Goal: Task Accomplishment & Management: Use online tool/utility

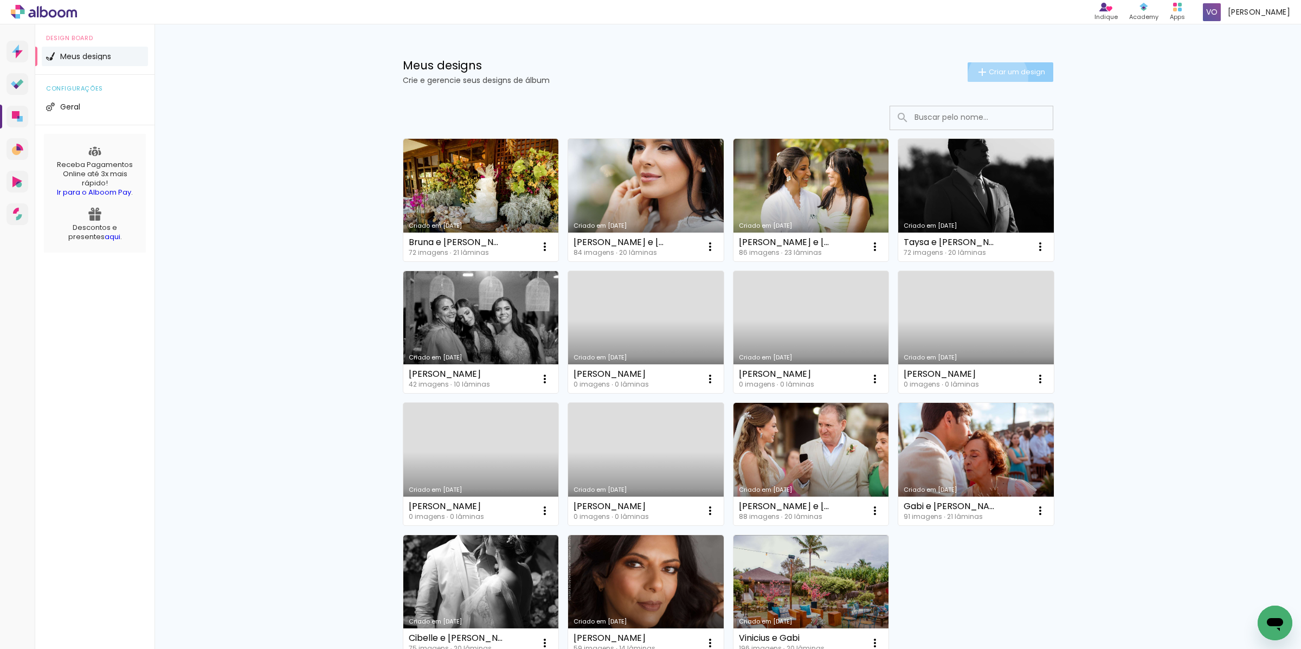
click at [991, 78] on paper-button "Criar um design" at bounding box center [1011, 72] width 86 height 20
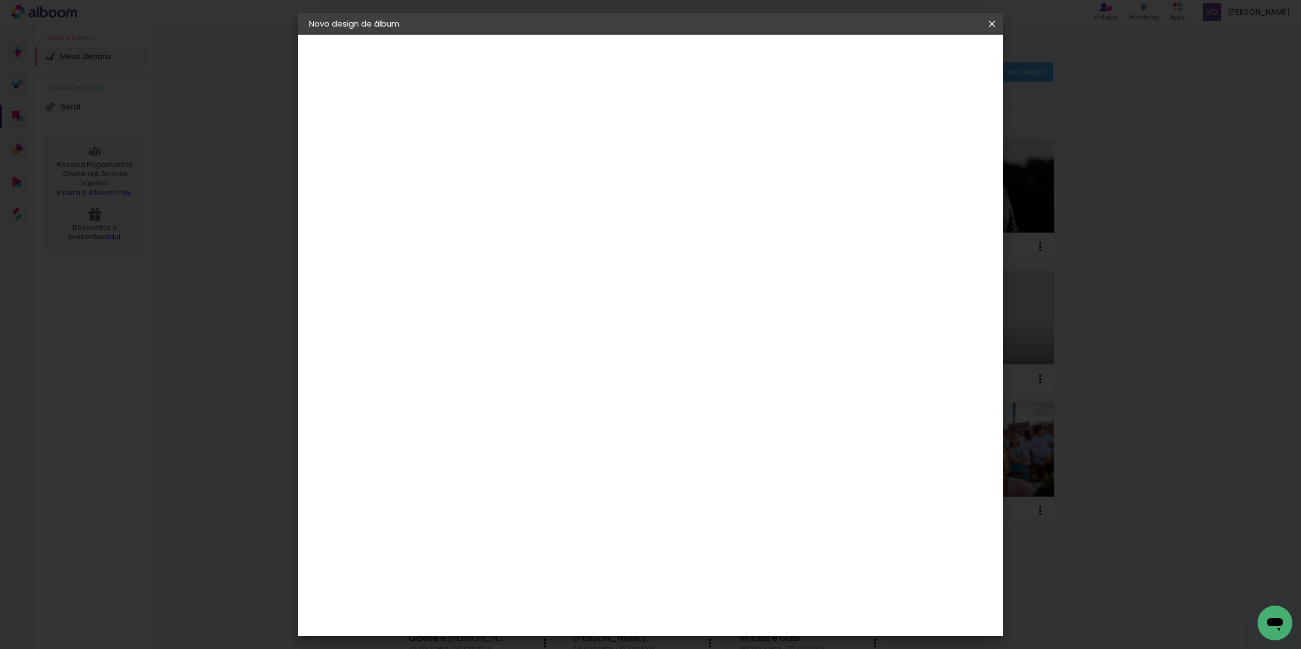
click at [0, 0] on paper-input-container "Título do álbum" at bounding box center [0, 0] width 0 height 0
type input "Lais e [PERSON_NAME]"
type paper-input "Lais e [PERSON_NAME]"
click at [0, 0] on header "Informações Dê um título ao seu álbum. Avançar" at bounding box center [0, 0] width 0 height 0
click at [0, 0] on slot "Avançar" at bounding box center [0, 0] width 0 height 0
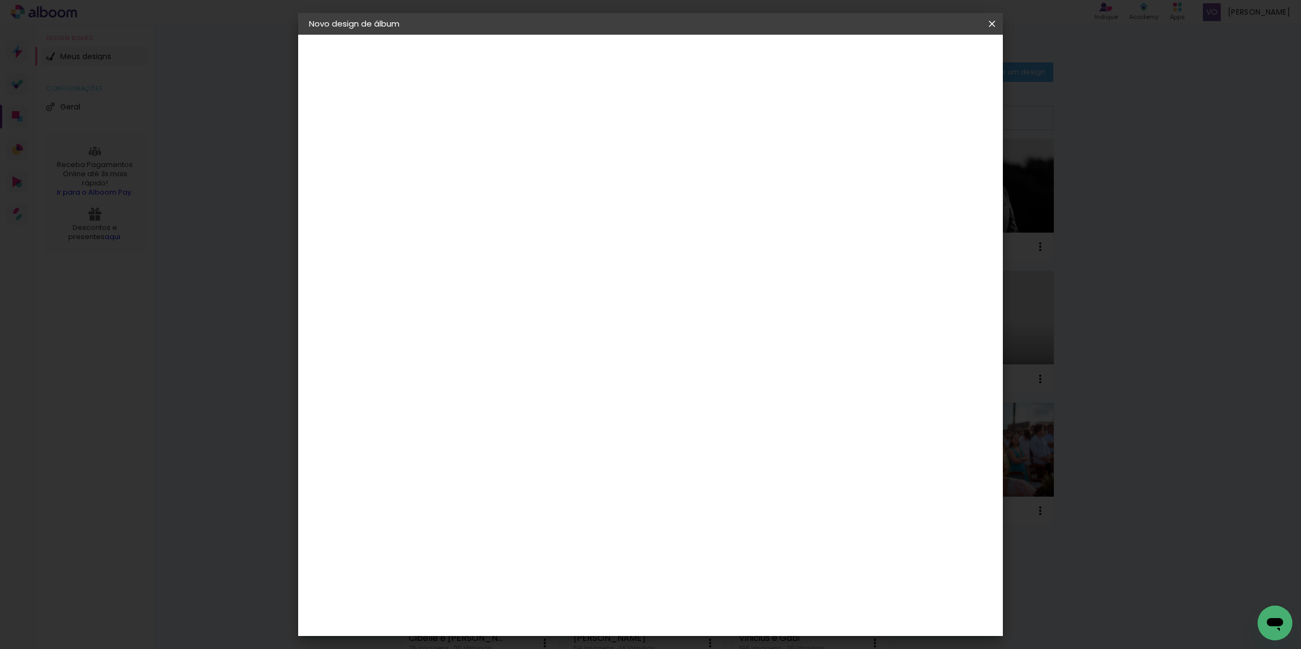
scroll to position [621, 0]
click at [537, 503] on paper-item "Evidence" at bounding box center [513, 515] width 117 height 24
click at [0, 0] on slot "Avançar" at bounding box center [0, 0] width 0 height 0
click at [529, 184] on input "text" at bounding box center [507, 189] width 42 height 17
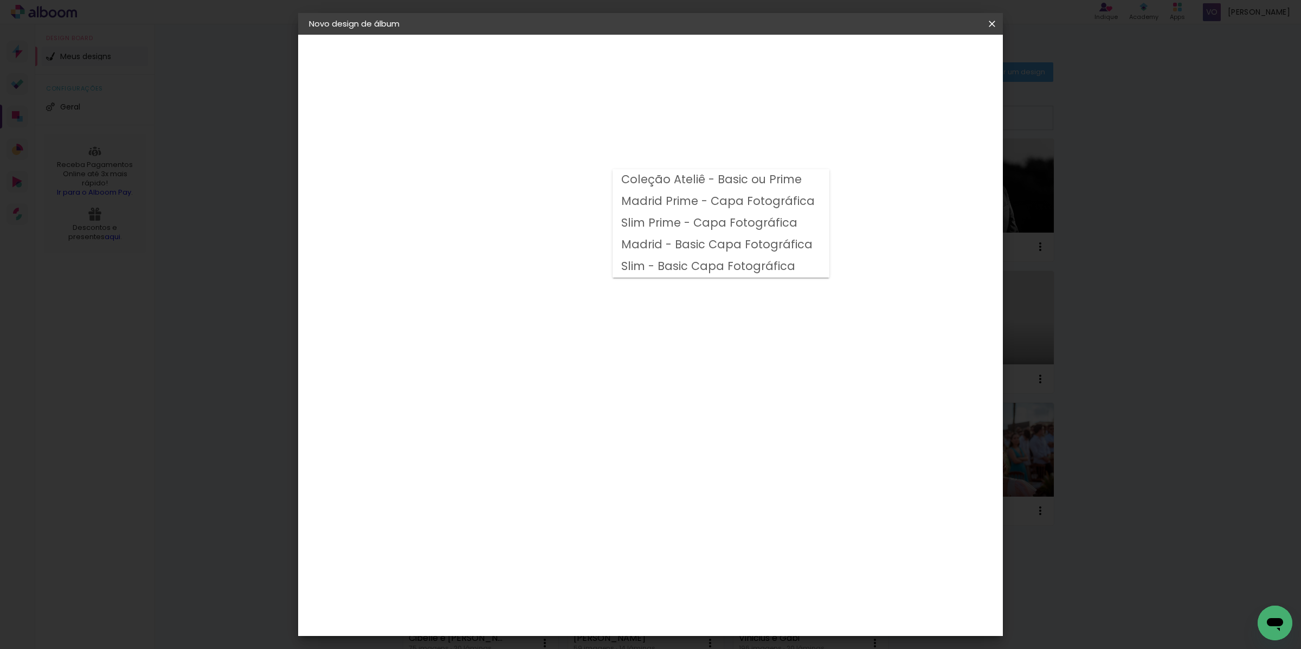
click at [0, 0] on slot "Coleção Ateliê - Basic ou Prime" at bounding box center [0, 0] width 0 height 0
type input "Coleção Ateliê - Basic ou Prime"
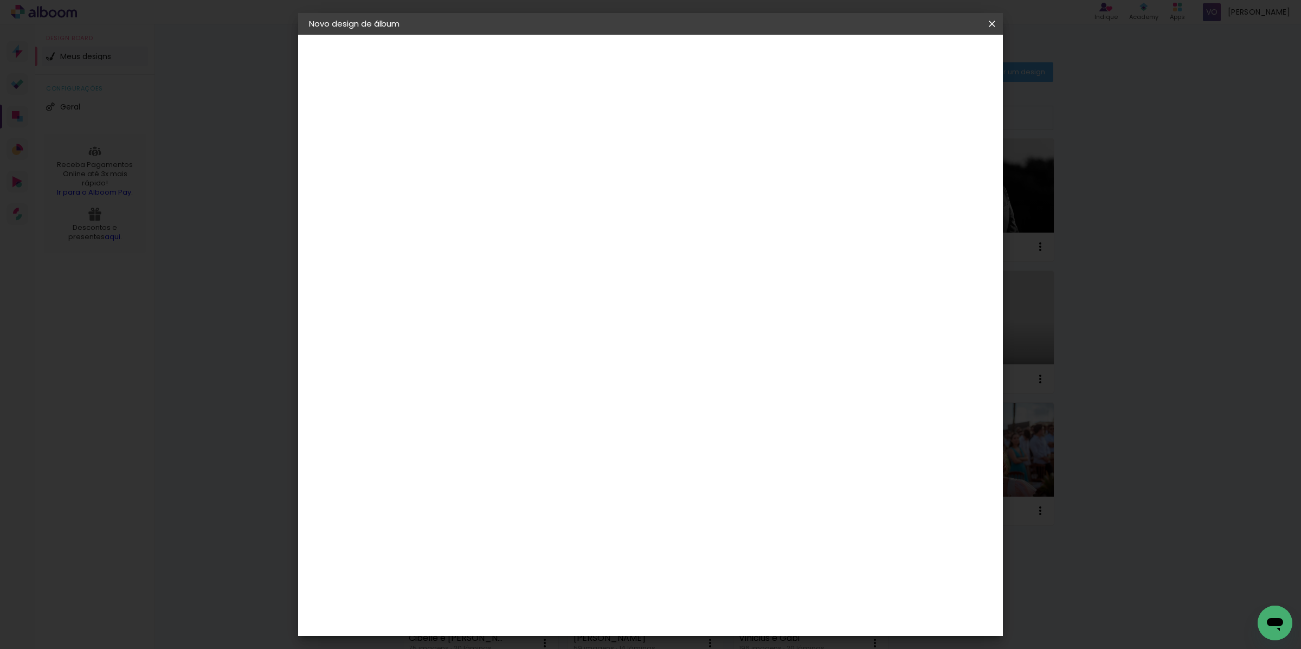
scroll to position [145, 0]
click at [559, 523] on span "30 × 30" at bounding box center [534, 534] width 50 height 22
click at [679, 46] on header "Modelo Escolha o modelo do álbum. Voltar Avançar" at bounding box center [559, 67] width 240 height 65
click at [0, 0] on slot "Avançar" at bounding box center [0, 0] width 0 height 0
click at [922, 55] on span "Iniciar design" at bounding box center [897, 58] width 49 height 8
